Goal: Transaction & Acquisition: Purchase product/service

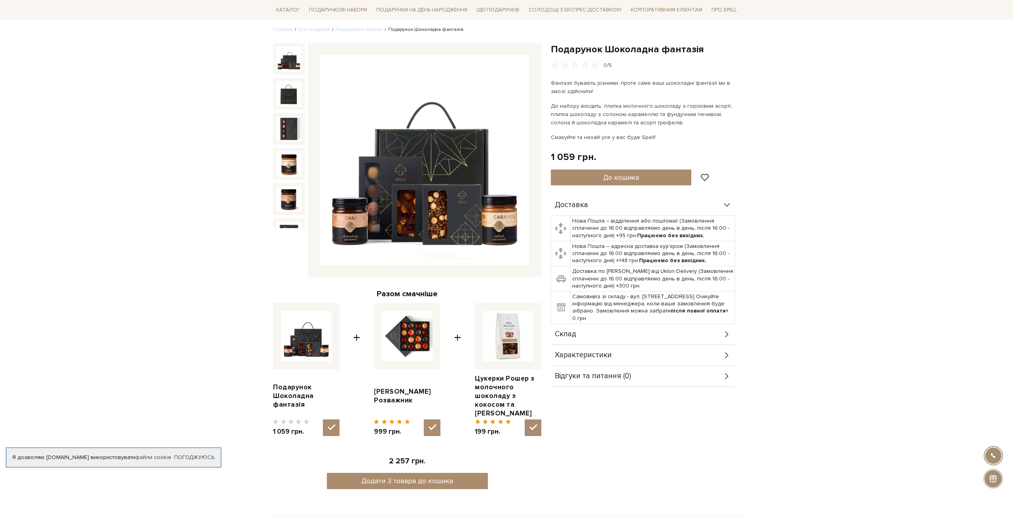
click at [605, 126] on div "Фантазії бувають різними, проте саме ваші шоколадні фантазії ми в змозі здійсни…" at bounding box center [644, 110] width 186 height 63
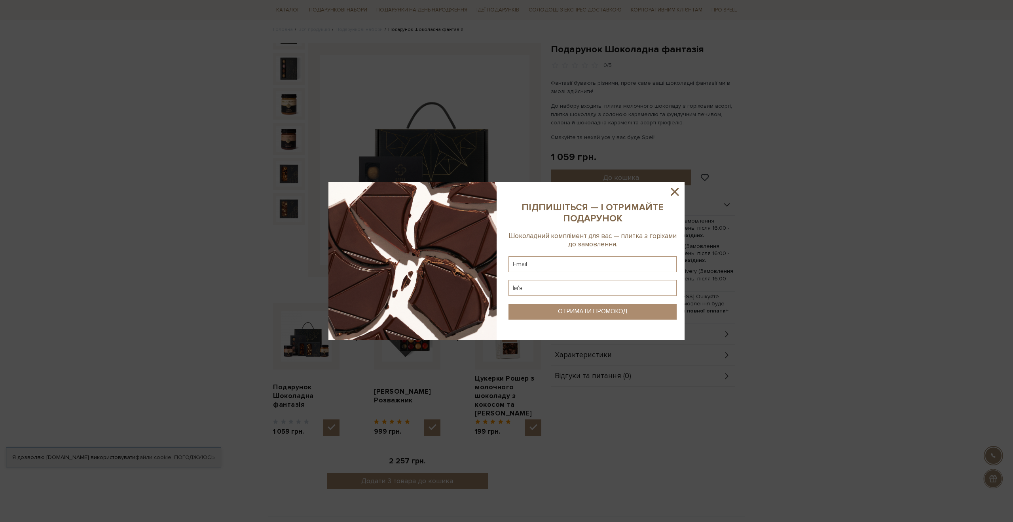
click at [676, 189] on icon at bounding box center [674, 191] width 13 height 13
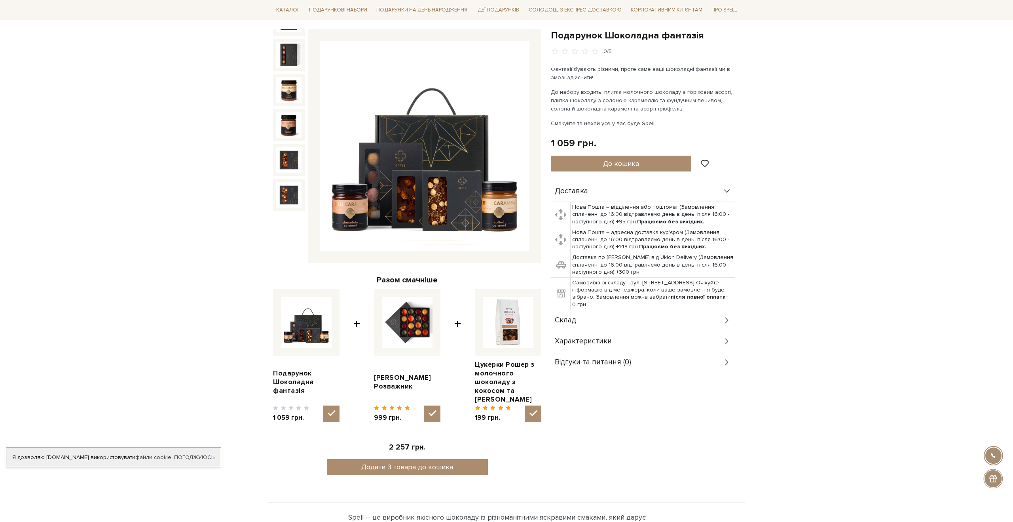
scroll to position [44, 0]
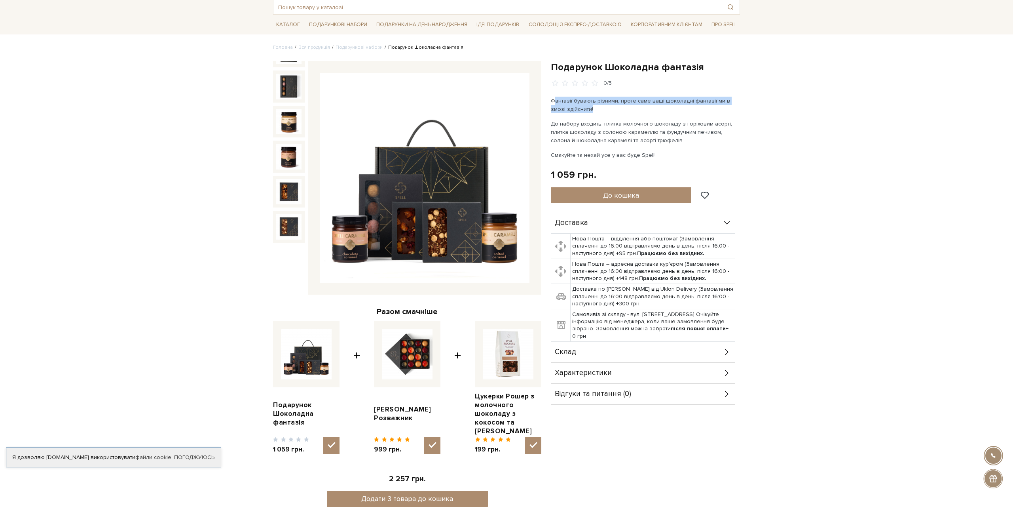
drag, startPoint x: 556, startPoint y: 103, endPoint x: 610, endPoint y: 111, distance: 54.4
click at [610, 112] on p "Фантазії бувають різними, проте саме ваші шоколадні фантазії ми в змозі здійсни…" at bounding box center [644, 105] width 186 height 17
drag, startPoint x: 670, startPoint y: 140, endPoint x: 609, endPoint y: 139, distance: 61.4
click at [609, 139] on p "До набору входить: плитка молочного шоколаду з горіховим асорті, плитка шоколад…" at bounding box center [644, 132] width 186 height 25
click at [664, 139] on p "До набору входить: плитка молочного шоколаду з горіховим асорті, плитка шоколад…" at bounding box center [644, 132] width 186 height 25
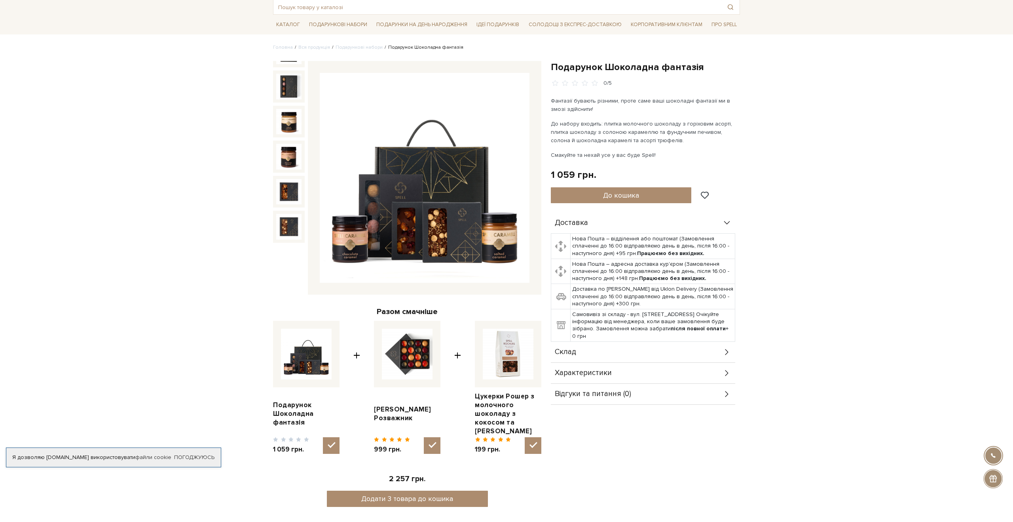
drag, startPoint x: 668, startPoint y: 139, endPoint x: 610, endPoint y: 139, distance: 58.2
click at [610, 139] on p "До набору входить: плитка молочного шоколаду з горіховим асорті, плитка шоколад…" at bounding box center [644, 132] width 186 height 25
click at [675, 139] on p "До набору входить: плитка молочного шоколаду з горіховим асорті, плитка шоколад…" at bounding box center [644, 132] width 186 height 25
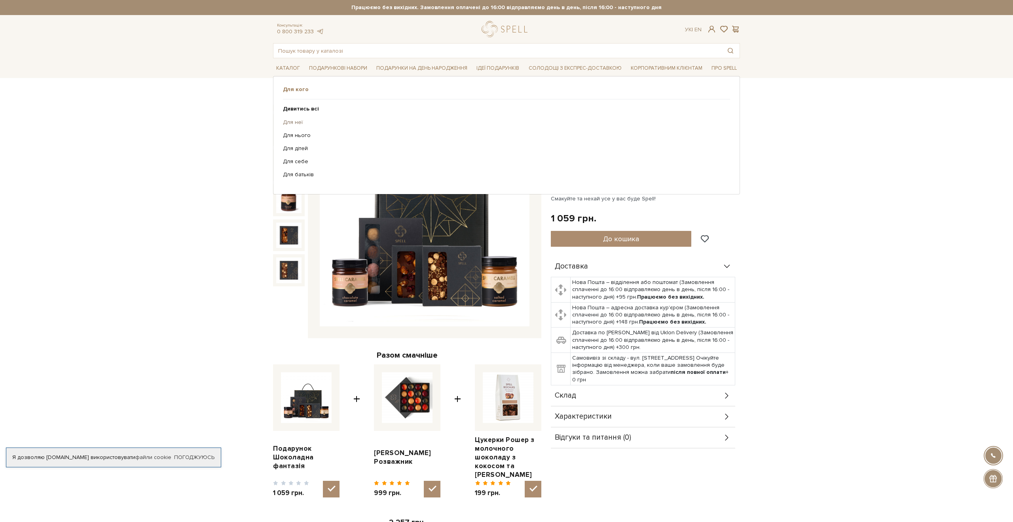
click at [294, 123] on link "Для неї" at bounding box center [503, 122] width 441 height 7
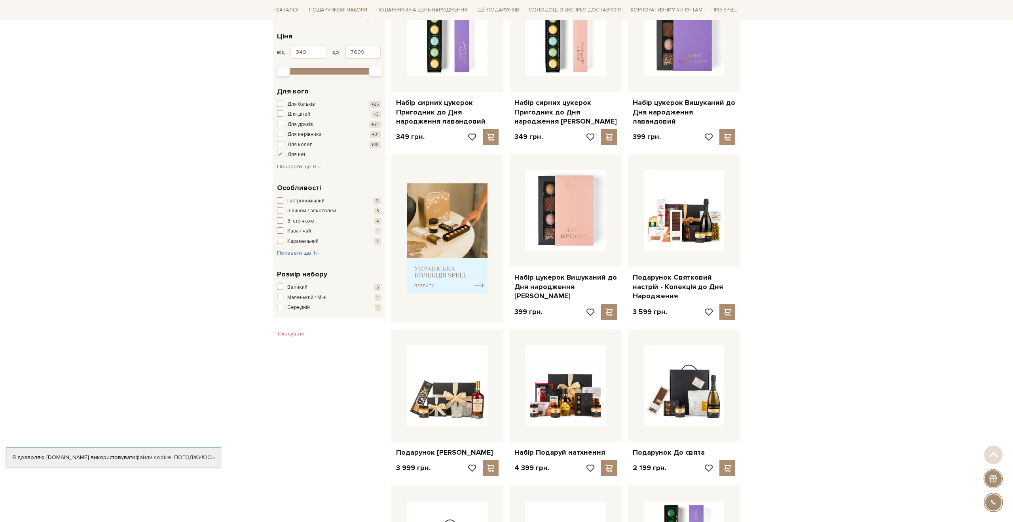
scroll to position [175, 0]
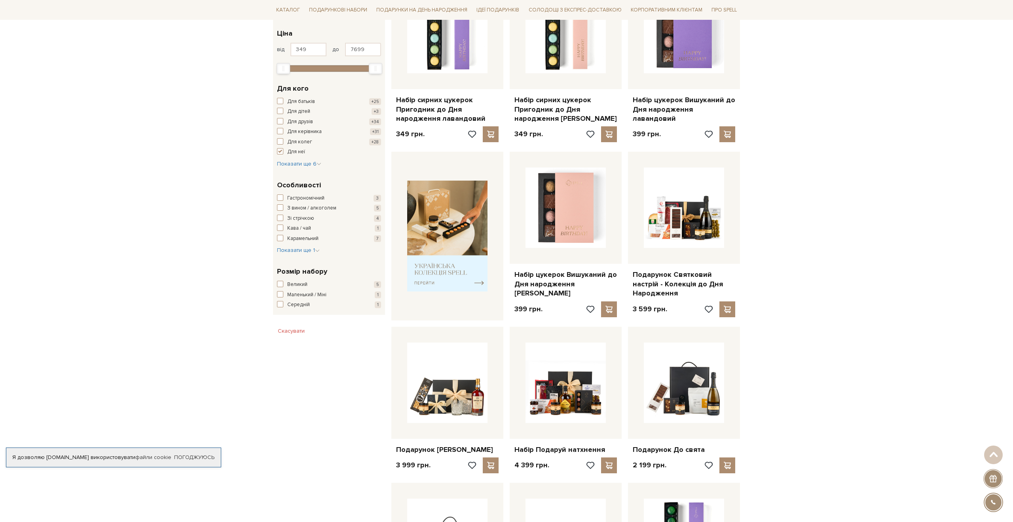
click at [175, 186] on div "Головна Вся продукція День народження [PERSON_NAME] на день народження для неї …" at bounding box center [506, 495] width 1013 height 1165
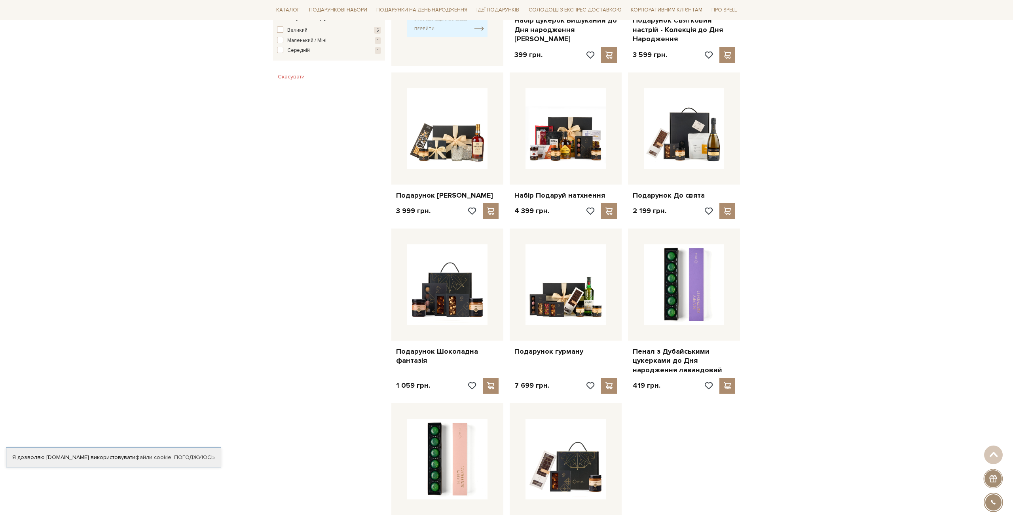
scroll to position [431, 0]
